Goal: Task Accomplishment & Management: Use online tool/utility

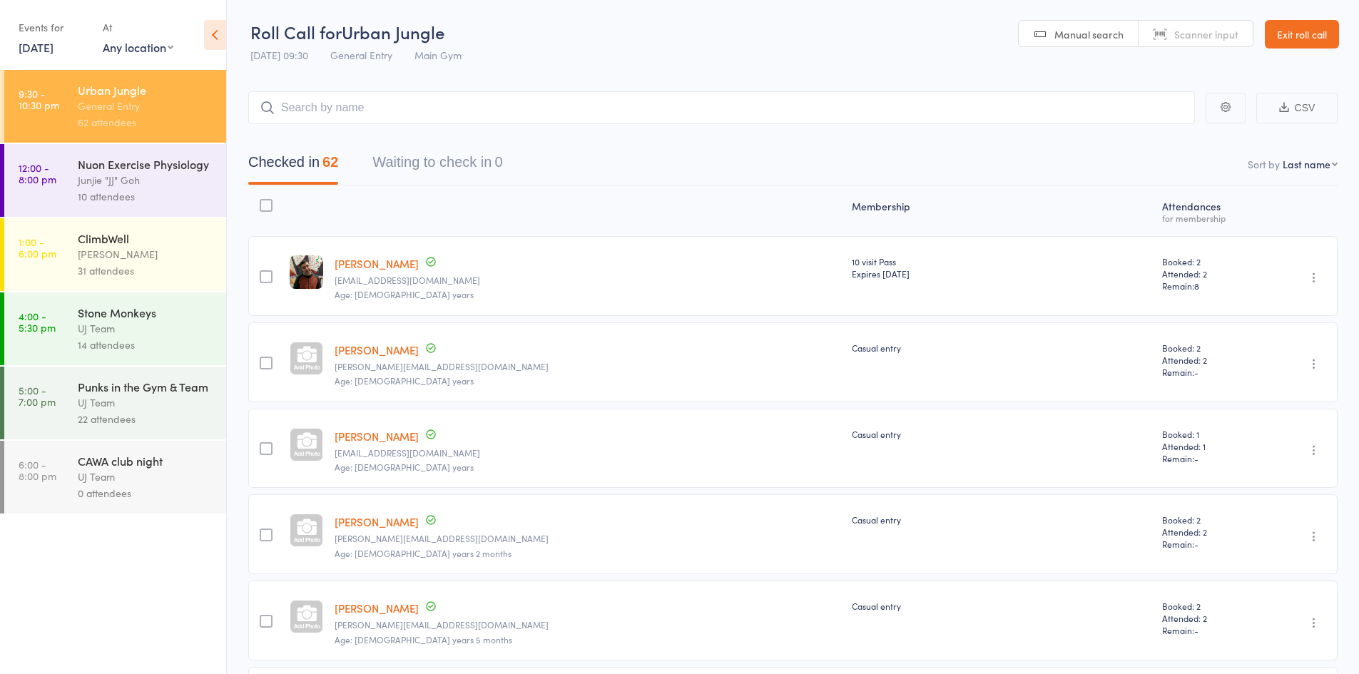
drag, startPoint x: 20, startPoint y: 50, endPoint x: 123, endPoint y: 177, distance: 163.3
click at [20, 50] on link "[DATE]" at bounding box center [36, 47] width 35 height 16
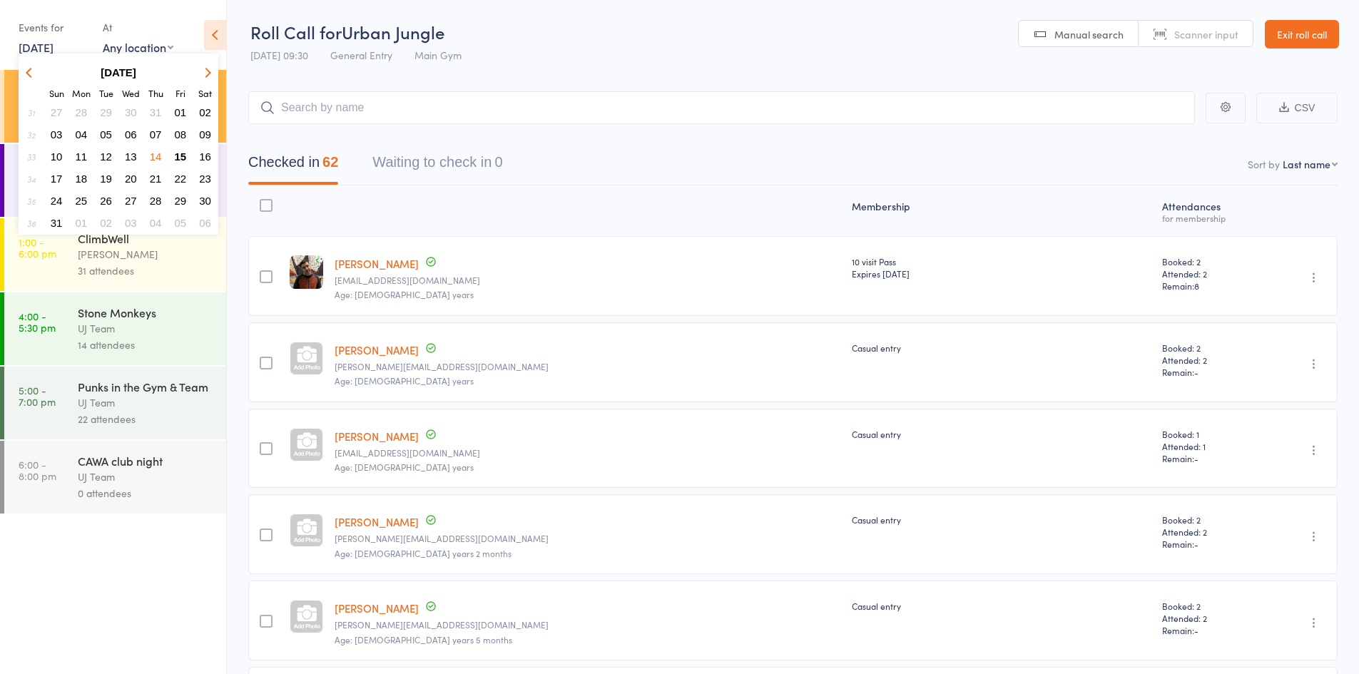
click at [176, 156] on span "15" at bounding box center [181, 157] width 12 height 12
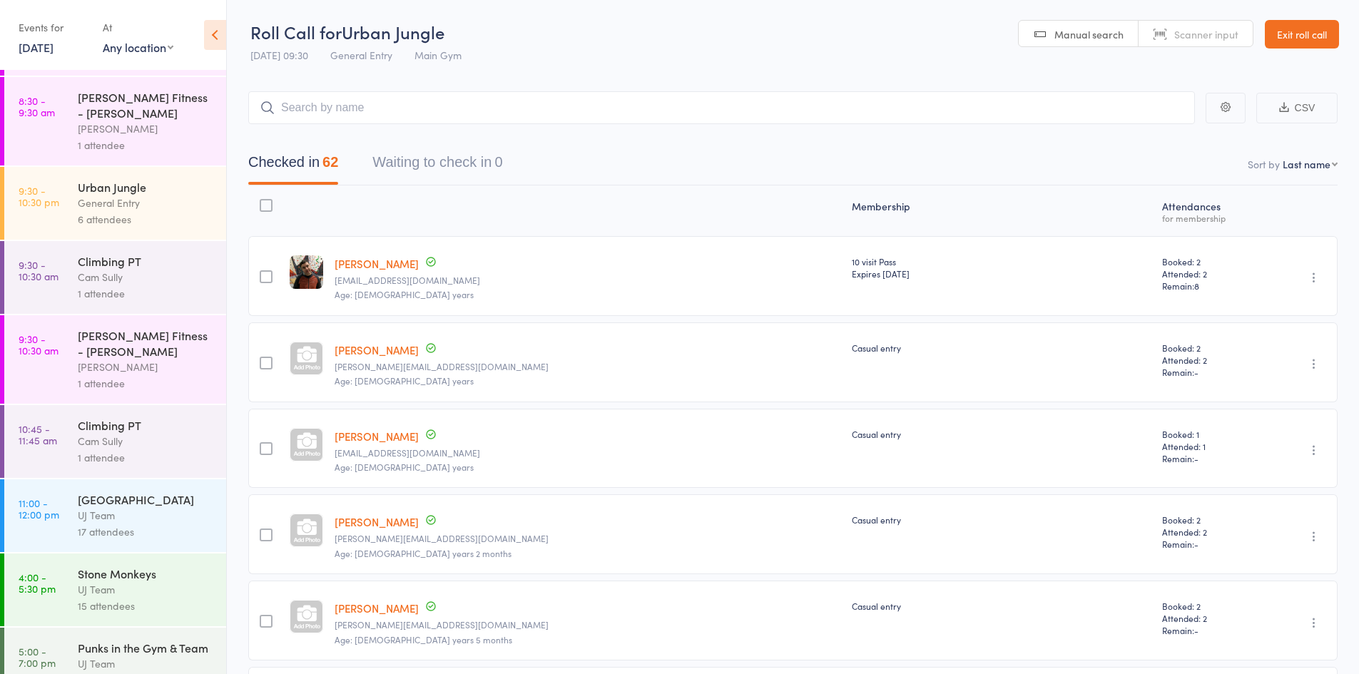
scroll to position [200, 0]
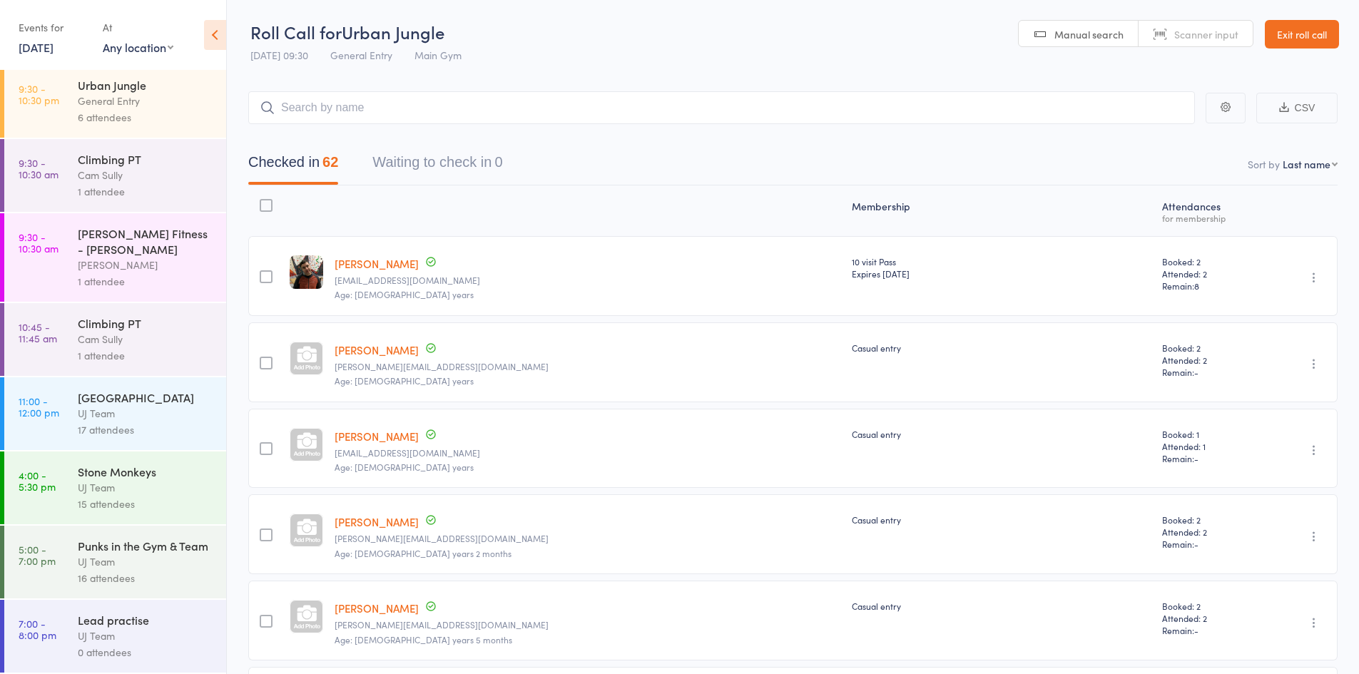
click at [107, 479] on div "UJ Team" at bounding box center [146, 487] width 136 height 16
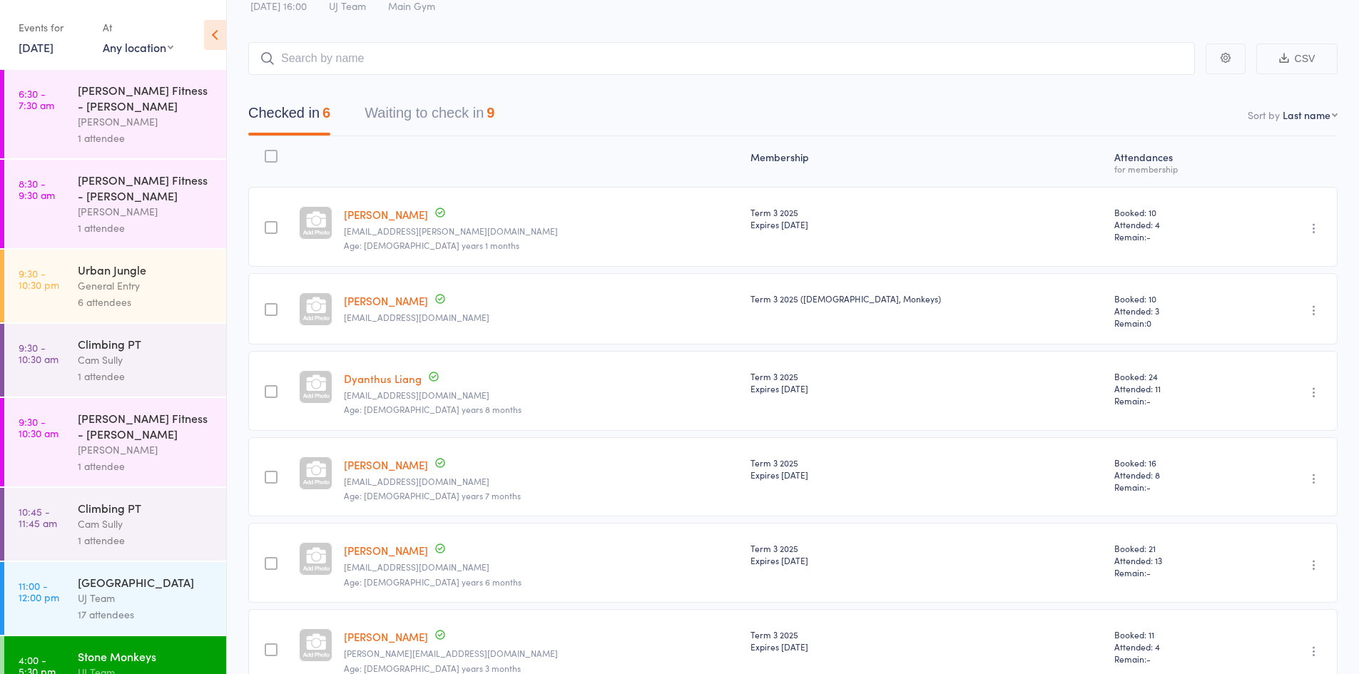
scroll to position [128, 0]
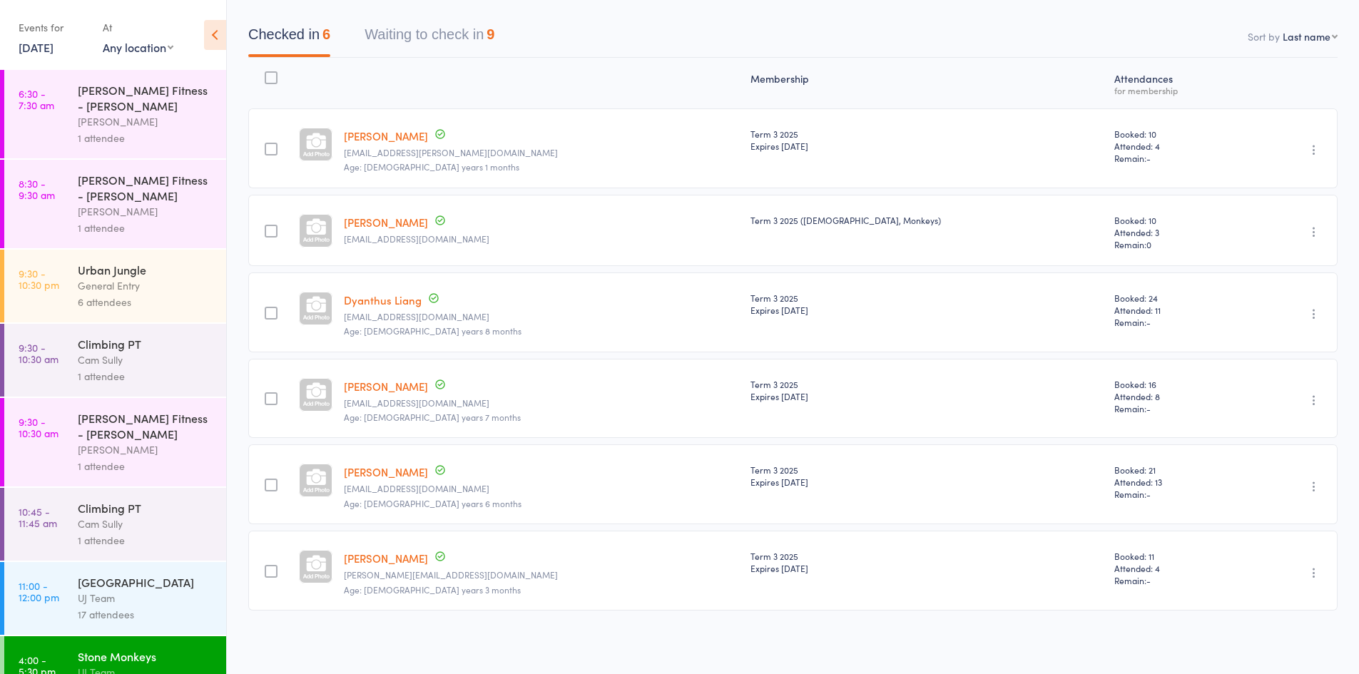
click at [452, 61] on div "Membership Atten­dances for membership [PERSON_NAME] Up to date [EMAIL_ADDRESS]…" at bounding box center [792, 337] width 1089 height 559
click at [459, 48] on button "Waiting to check in 9" at bounding box center [430, 38] width 130 height 38
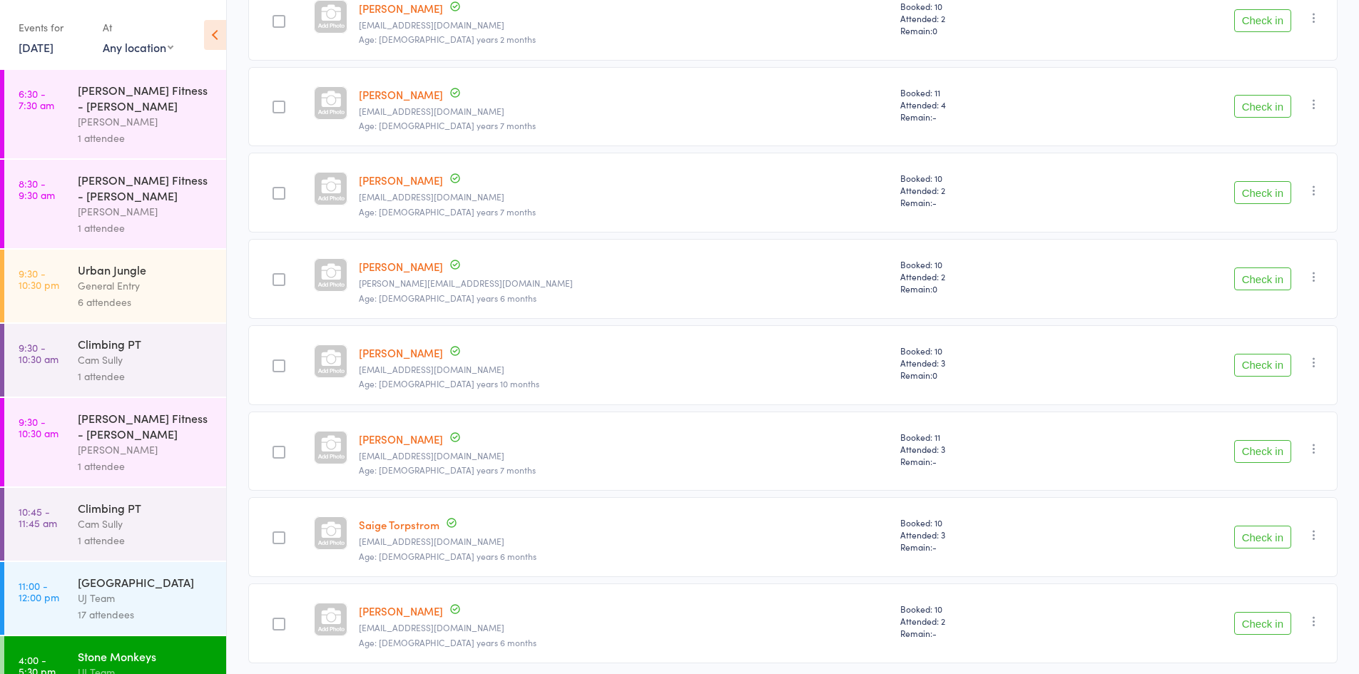
scroll to position [394, 0]
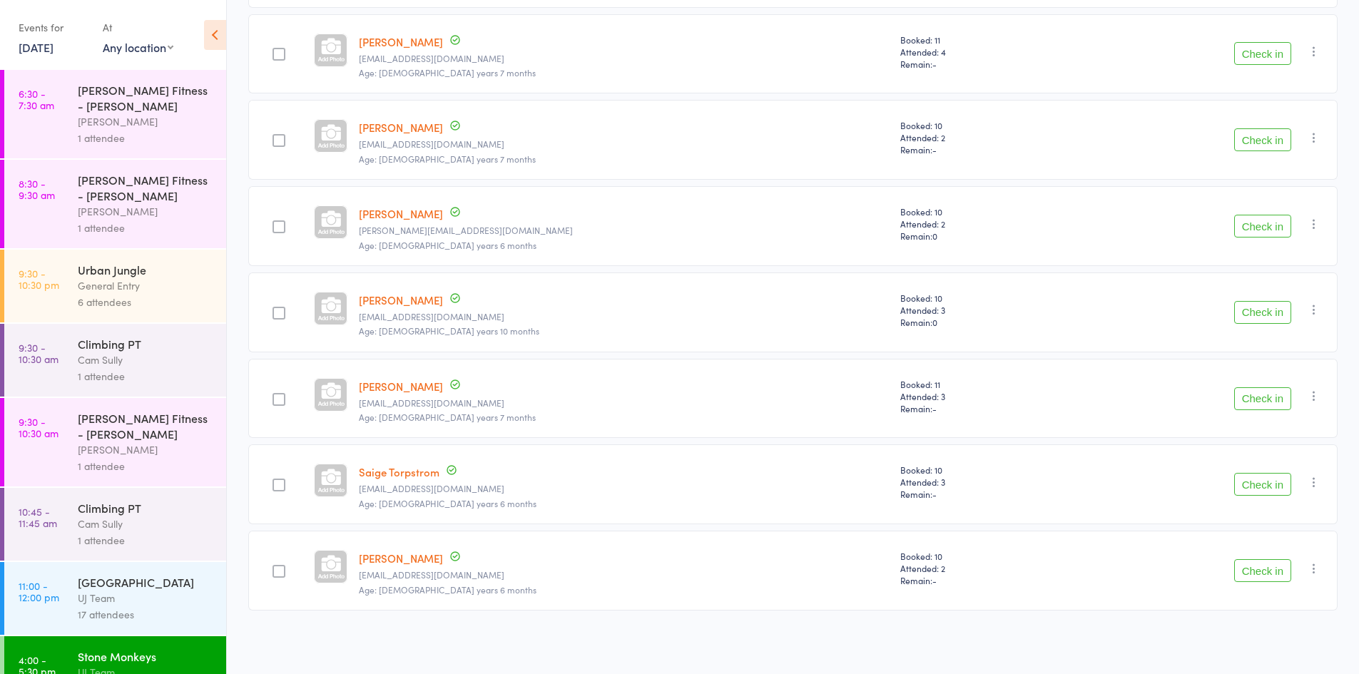
click at [142, 287] on div "General Entry" at bounding box center [146, 285] width 136 height 16
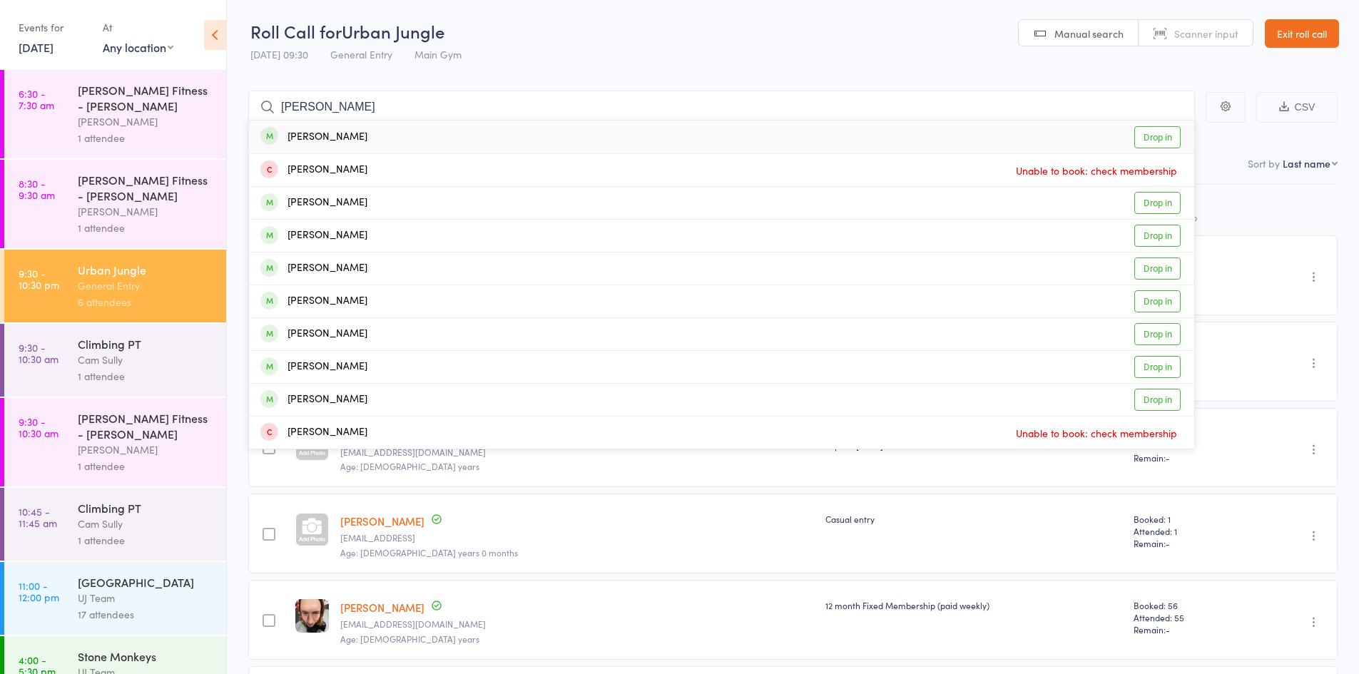
type input "[PERSON_NAME]"
click at [381, 133] on div "[PERSON_NAME] Drop in" at bounding box center [721, 137] width 945 height 33
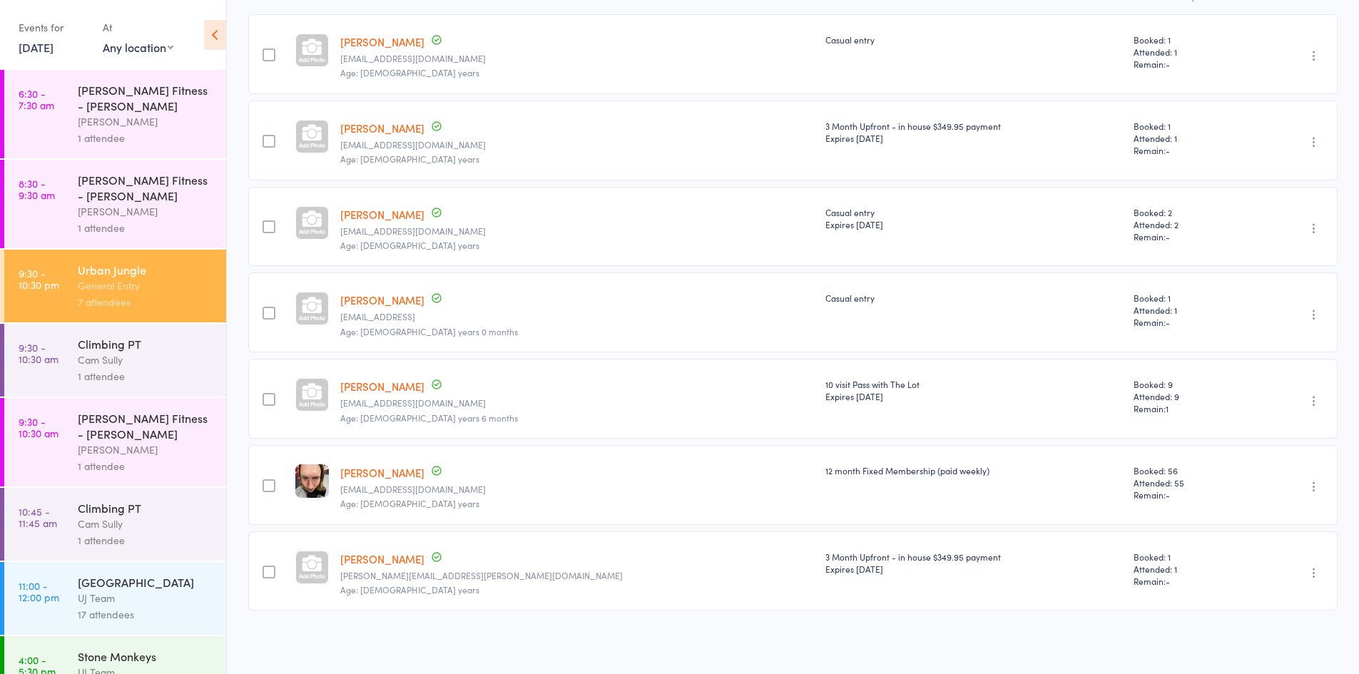
scroll to position [0, 0]
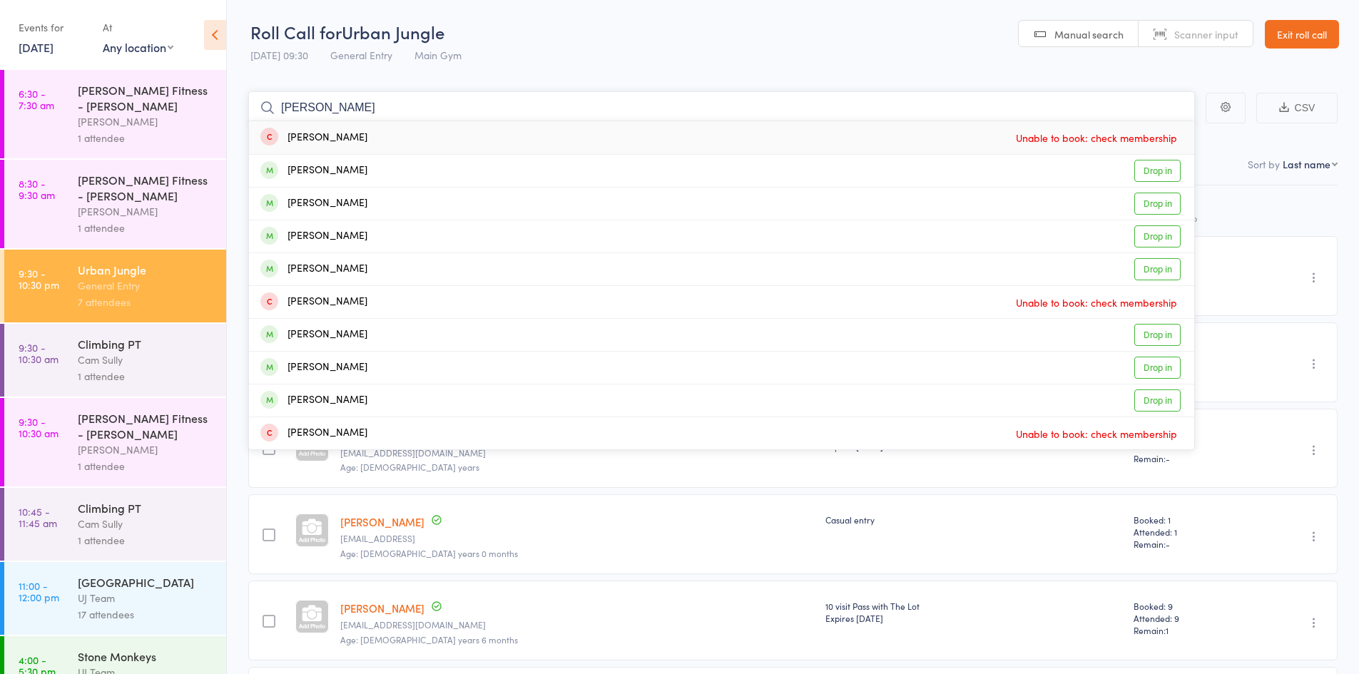
drag, startPoint x: 358, startPoint y: 106, endPoint x: 239, endPoint y: 93, distance: 119.7
click at [239, 93] on main "[PERSON_NAME] [PERSON_NAME] Unable to book: check membership [PERSON_NAME] Drop…" at bounding box center [793, 483] width 1132 height 826
type input "[PERSON_NAME]"
click at [344, 133] on div "[PERSON_NAME]" at bounding box center [313, 138] width 107 height 16
